Goal: Task Accomplishment & Management: Use online tool/utility

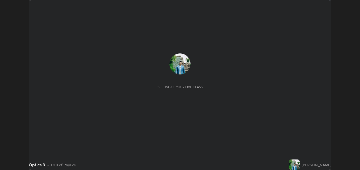
scroll to position [170, 360]
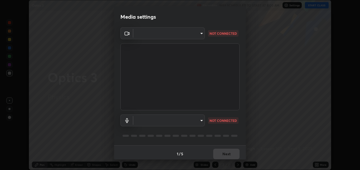
type input "8a437219b1c9d5fef93d1ec40e095ac8837f64dae60836980dab15105ba84f43"
type input "default"
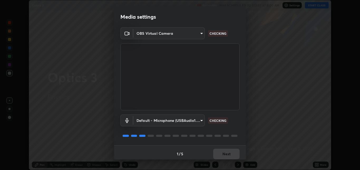
click at [198, 122] on body "Erase all Optics 3 Recording WAS SCHEDULED TO START AT 8:00 AM Settings START C…" at bounding box center [180, 85] width 360 height 170
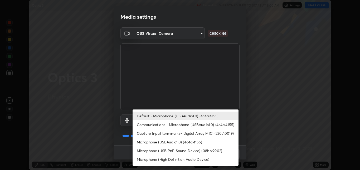
click at [199, 116] on li "Default - Microphone (USBAudio1.0) (4c4a:4155)" at bounding box center [186, 116] width 106 height 9
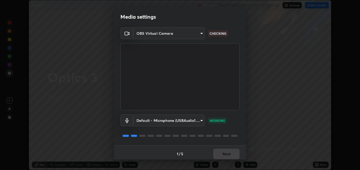
click at [225, 154] on div "1 / 5 Next" at bounding box center [180, 154] width 132 height 17
click at [226, 155] on div "1 / 5 Next" at bounding box center [180, 154] width 132 height 17
click at [226, 154] on div "1 / 5 Next" at bounding box center [180, 154] width 132 height 17
click at [224, 154] on button "Next" at bounding box center [226, 154] width 26 height 11
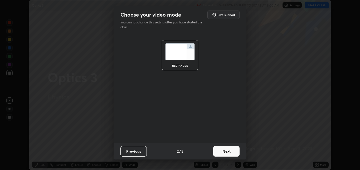
click at [225, 154] on button "Next" at bounding box center [226, 151] width 26 height 11
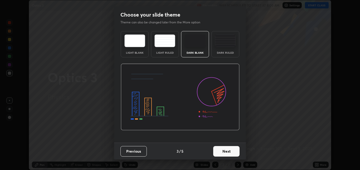
click at [225, 154] on button "Next" at bounding box center [226, 151] width 26 height 11
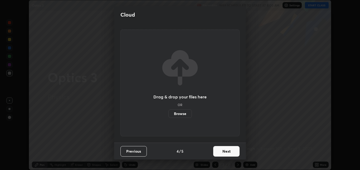
click at [226, 154] on button "Next" at bounding box center [226, 151] width 26 height 11
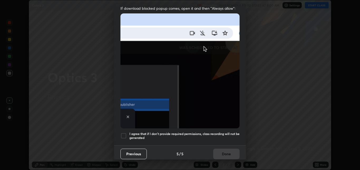
click at [127, 133] on div "I agree that if I don't provide required permissions, class recording will not …" at bounding box center [180, 136] width 119 height 6
click at [219, 151] on button "Done" at bounding box center [226, 154] width 26 height 11
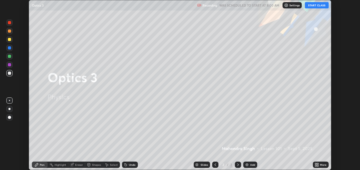
click at [317, 6] on button "START CLASS" at bounding box center [317, 5] width 24 height 6
click at [251, 164] on div "Add" at bounding box center [252, 165] width 5 height 3
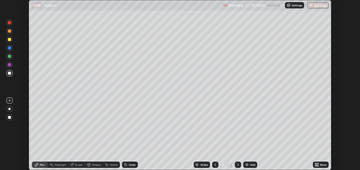
click at [92, 165] on div "Shapes" at bounding box center [96, 165] width 9 height 3
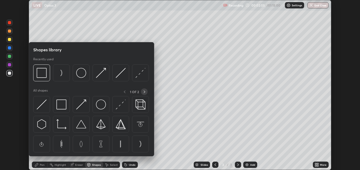
click at [144, 92] on icon at bounding box center [144, 92] width 4 height 4
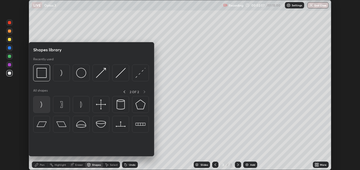
click at [40, 106] on img at bounding box center [42, 105] width 10 height 10
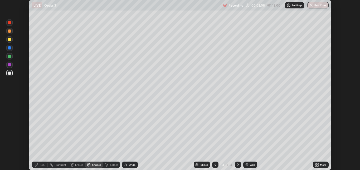
click at [95, 164] on div "Shapes" at bounding box center [96, 165] width 9 height 3
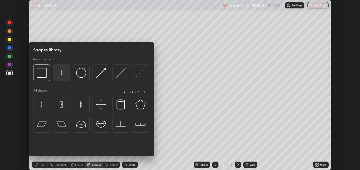
click at [62, 75] on img at bounding box center [61, 73] width 10 height 10
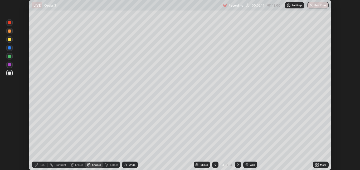
click at [92, 166] on div "Shapes" at bounding box center [96, 165] width 9 height 3
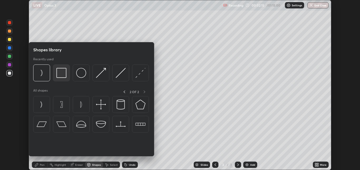
click at [61, 76] on img at bounding box center [61, 73] width 10 height 10
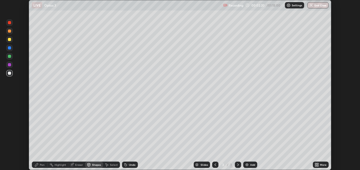
click at [43, 167] on div "Pen" at bounding box center [40, 165] width 16 height 6
click at [11, 73] on div at bounding box center [9, 73] width 3 height 3
click at [251, 166] on div "Add" at bounding box center [252, 165] width 5 height 3
click at [96, 166] on div "Shapes" at bounding box center [96, 165] width 9 height 3
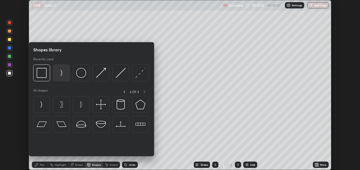
click at [61, 74] on img at bounding box center [61, 73] width 10 height 10
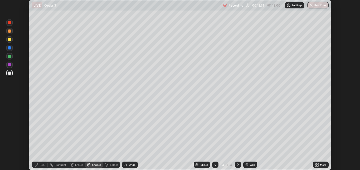
click at [92, 164] on div "Shapes" at bounding box center [96, 165] width 9 height 3
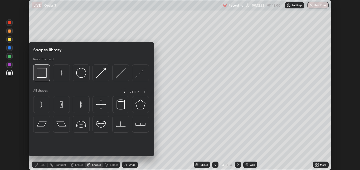
click at [42, 76] on img at bounding box center [42, 73] width 10 height 10
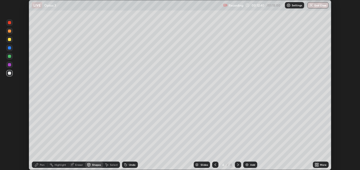
click at [41, 165] on div "Pen" at bounding box center [42, 165] width 5 height 3
click at [93, 166] on div "Shapes" at bounding box center [96, 165] width 9 height 3
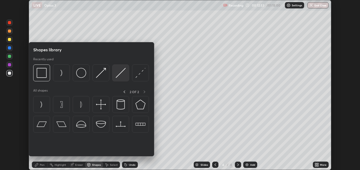
click at [119, 76] on img at bounding box center [121, 73] width 10 height 10
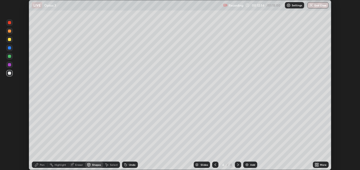
click at [9, 39] on div at bounding box center [9, 39] width 3 height 3
click at [9, 58] on div at bounding box center [9, 56] width 3 height 3
click at [97, 164] on div "Shapes" at bounding box center [96, 165] width 9 height 3
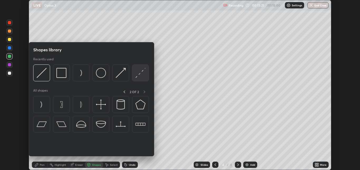
click at [140, 75] on img at bounding box center [141, 73] width 10 height 10
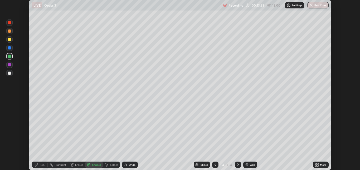
click at [42, 166] on div "Pen" at bounding box center [42, 165] width 5 height 3
click at [97, 164] on div "Shapes" at bounding box center [96, 165] width 9 height 3
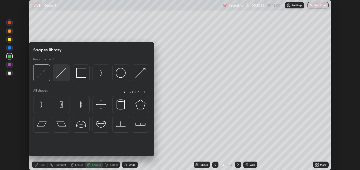
click at [62, 73] on img at bounding box center [61, 73] width 10 height 10
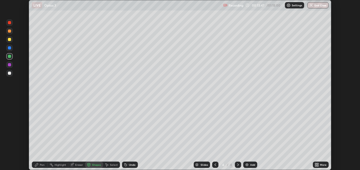
click at [38, 162] on div "Pen" at bounding box center [40, 165] width 16 height 6
click at [60, 165] on div "Highlight" at bounding box center [61, 165] width 12 height 3
click at [75, 165] on div "Eraser" at bounding box center [79, 165] width 8 height 3
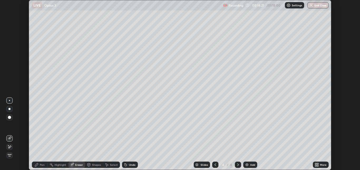
click at [60, 166] on div "Highlight" at bounding box center [61, 165] width 12 height 3
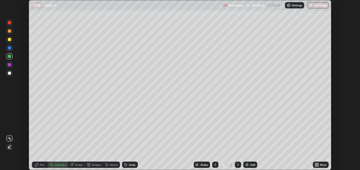
click at [12, 147] on div at bounding box center [9, 147] width 6 height 6
click at [39, 164] on div "Pen" at bounding box center [40, 165] width 16 height 6
click at [9, 73] on div at bounding box center [9, 73] width 3 height 3
click at [56, 166] on div "Highlight" at bounding box center [61, 165] width 12 height 3
click at [11, 65] on div at bounding box center [9, 64] width 3 height 3
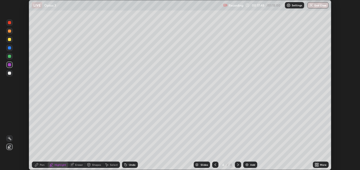
click at [11, 139] on icon at bounding box center [9, 139] width 4 height 4
click at [41, 164] on div "Pen" at bounding box center [42, 165] width 5 height 3
click at [251, 165] on div "Add" at bounding box center [252, 165] width 5 height 3
click at [10, 74] on div at bounding box center [9, 73] width 3 height 3
click at [250, 166] on div "Add" at bounding box center [252, 165] width 5 height 3
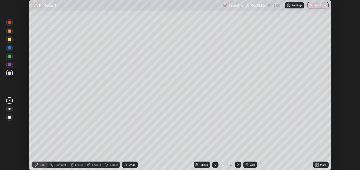
click at [11, 73] on div at bounding box center [9, 73] width 6 height 6
click at [250, 165] on div "Add" at bounding box center [252, 165] width 5 height 3
click at [128, 165] on div "Undo" at bounding box center [130, 165] width 16 height 6
click at [126, 164] on icon at bounding box center [126, 165] width 4 height 4
click at [247, 165] on img at bounding box center [247, 165] width 4 height 4
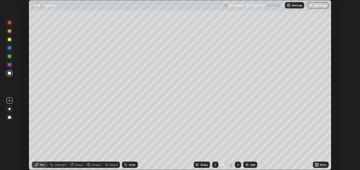
click at [42, 165] on div "Pen" at bounding box center [42, 165] width 5 height 3
click at [62, 165] on div "Highlight" at bounding box center [61, 165] width 12 height 3
click at [214, 164] on icon at bounding box center [215, 165] width 4 height 4
click at [9, 74] on div at bounding box center [9, 73] width 3 height 3
click at [37, 165] on icon at bounding box center [36, 165] width 3 height 3
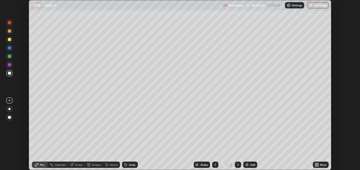
click at [238, 165] on icon at bounding box center [238, 165] width 2 height 3
click at [249, 165] on div "Add" at bounding box center [250, 165] width 14 height 6
click at [216, 164] on icon at bounding box center [215, 165] width 4 height 4
click at [238, 166] on icon at bounding box center [238, 165] width 4 height 4
click at [8, 74] on div at bounding box center [9, 73] width 3 height 3
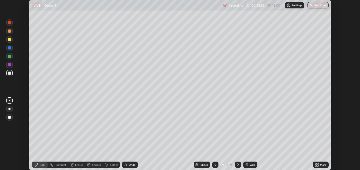
click at [319, 164] on icon at bounding box center [317, 164] width 1 height 1
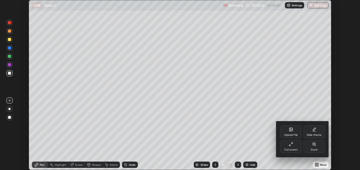
click at [248, 165] on div at bounding box center [180, 85] width 360 height 170
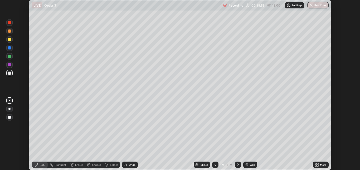
click at [250, 165] on div "Add" at bounding box center [252, 165] width 5 height 3
click at [38, 166] on icon at bounding box center [37, 165] width 4 height 4
click at [9, 65] on div at bounding box center [9, 64] width 3 height 3
click at [10, 75] on div at bounding box center [9, 73] width 6 height 6
click at [9, 55] on div at bounding box center [9, 56] width 3 height 3
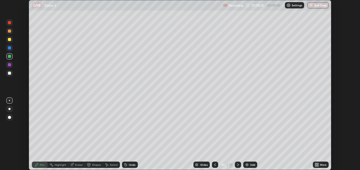
click at [317, 2] on button "End Class" at bounding box center [318, 5] width 21 height 6
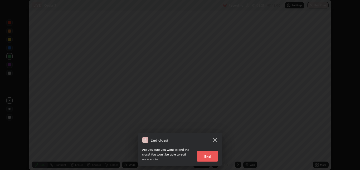
click at [203, 158] on button "End" at bounding box center [207, 156] width 21 height 11
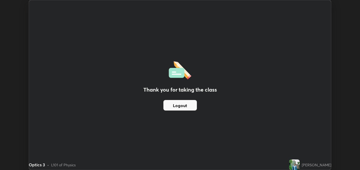
click at [185, 106] on button "Logout" at bounding box center [181, 105] width 34 height 11
click at [191, 109] on button "Logout" at bounding box center [181, 105] width 34 height 11
click at [183, 106] on button "Logout" at bounding box center [181, 105] width 34 height 11
click at [180, 105] on button "Logout" at bounding box center [181, 105] width 34 height 11
click at [180, 106] on button "Logout" at bounding box center [181, 105] width 34 height 11
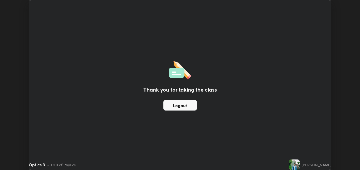
click at [179, 105] on button "Logout" at bounding box center [181, 105] width 34 height 11
click at [178, 105] on button "Logout" at bounding box center [181, 105] width 34 height 11
click at [177, 106] on button "Logout" at bounding box center [181, 105] width 34 height 11
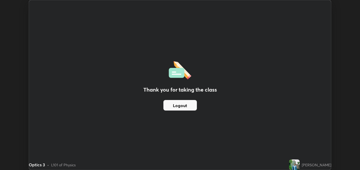
click at [176, 106] on button "Logout" at bounding box center [181, 105] width 34 height 11
click at [175, 106] on button "Logout" at bounding box center [181, 105] width 34 height 11
click at [175, 107] on button "Logout" at bounding box center [181, 105] width 34 height 11
click at [174, 107] on button "Logout" at bounding box center [181, 105] width 34 height 11
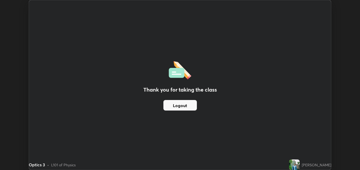
click at [168, 107] on button "Logout" at bounding box center [181, 105] width 34 height 11
click at [171, 107] on button "Logout" at bounding box center [181, 105] width 34 height 11
click at [173, 108] on button "Logout" at bounding box center [181, 105] width 34 height 11
click at [174, 107] on button "Logout" at bounding box center [181, 105] width 34 height 11
click at [174, 106] on button "Logout" at bounding box center [181, 105] width 34 height 11
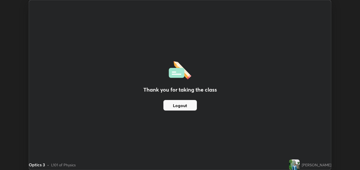
click at [176, 106] on button "Logout" at bounding box center [181, 105] width 34 height 11
click at [177, 106] on button "Logout" at bounding box center [181, 105] width 34 height 11
click at [178, 107] on button "Logout" at bounding box center [181, 105] width 34 height 11
click at [177, 105] on button "Logout" at bounding box center [181, 105] width 34 height 11
click at [177, 104] on button "Logout" at bounding box center [181, 105] width 34 height 11
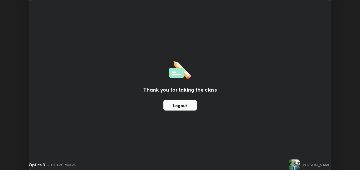
click at [178, 104] on button "Logout" at bounding box center [181, 105] width 34 height 11
click at [177, 104] on button "Logout" at bounding box center [181, 105] width 34 height 11
click at [178, 105] on button "Logout" at bounding box center [181, 105] width 34 height 11
click at [179, 105] on button "Logout" at bounding box center [181, 105] width 34 height 11
click at [180, 103] on button "Logout" at bounding box center [181, 105] width 34 height 11
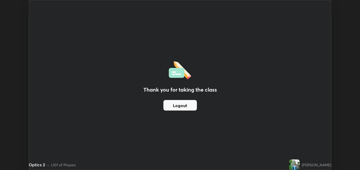
click at [34, 154] on div "Thank you for taking the class Logout" at bounding box center [180, 85] width 302 height 170
